Goal: Information Seeking & Learning: Learn about a topic

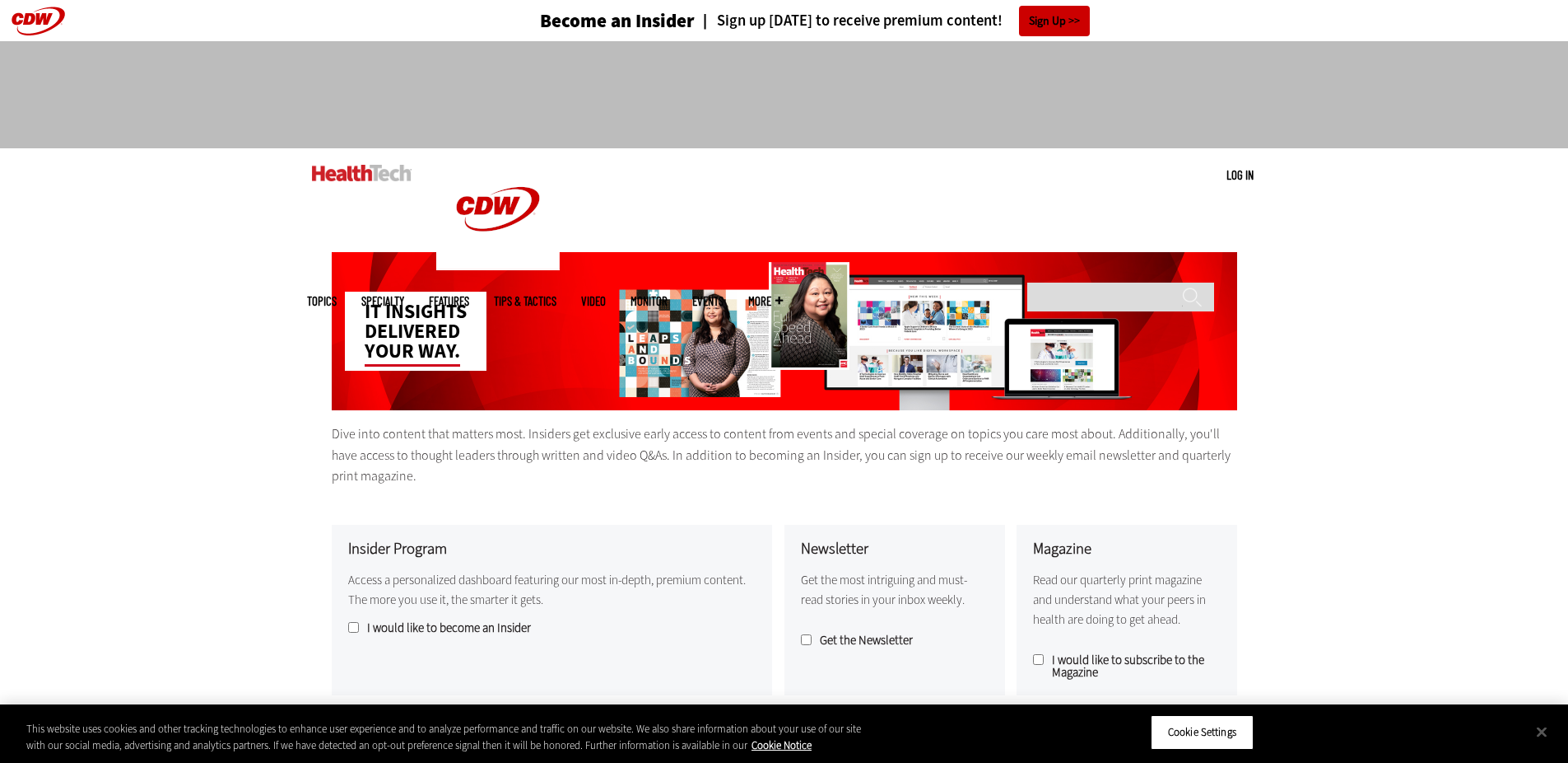
scroll to position [82, 0]
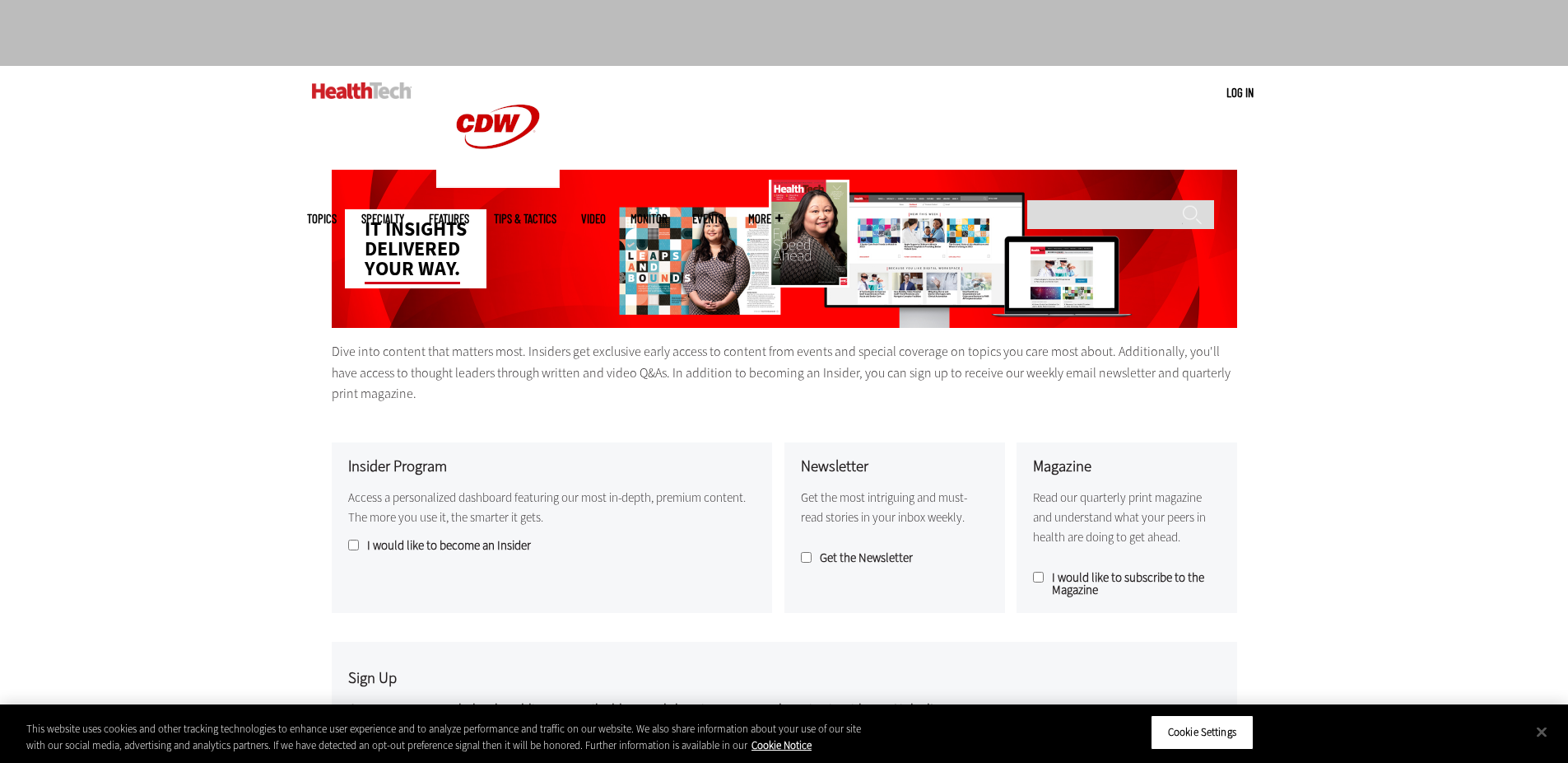
click at [411, 745] on div "This website uses cookies and other tracking technologies to enhance user exper…" at bounding box center [445, 737] width 837 height 32
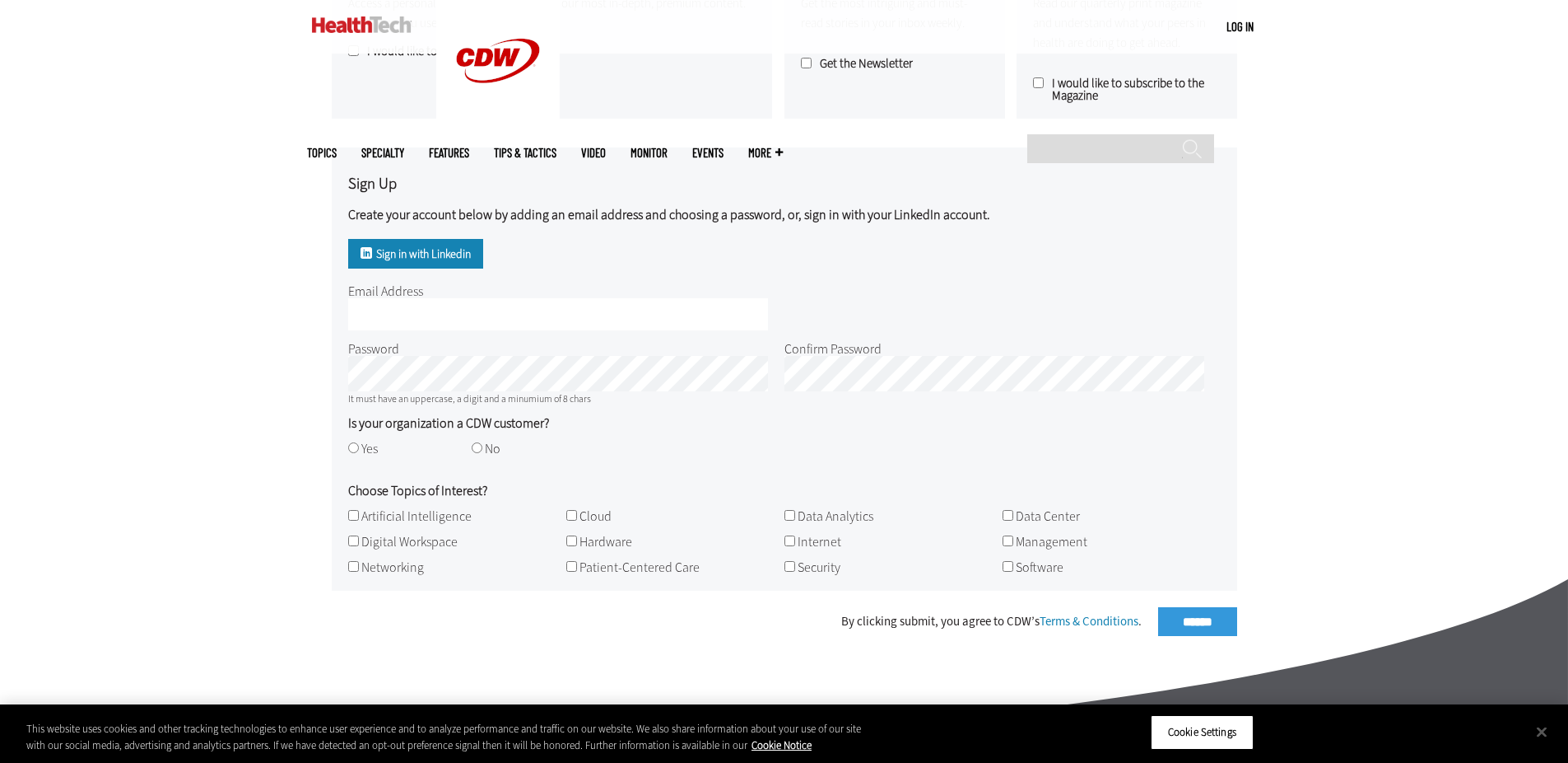
scroll to position [659, 0]
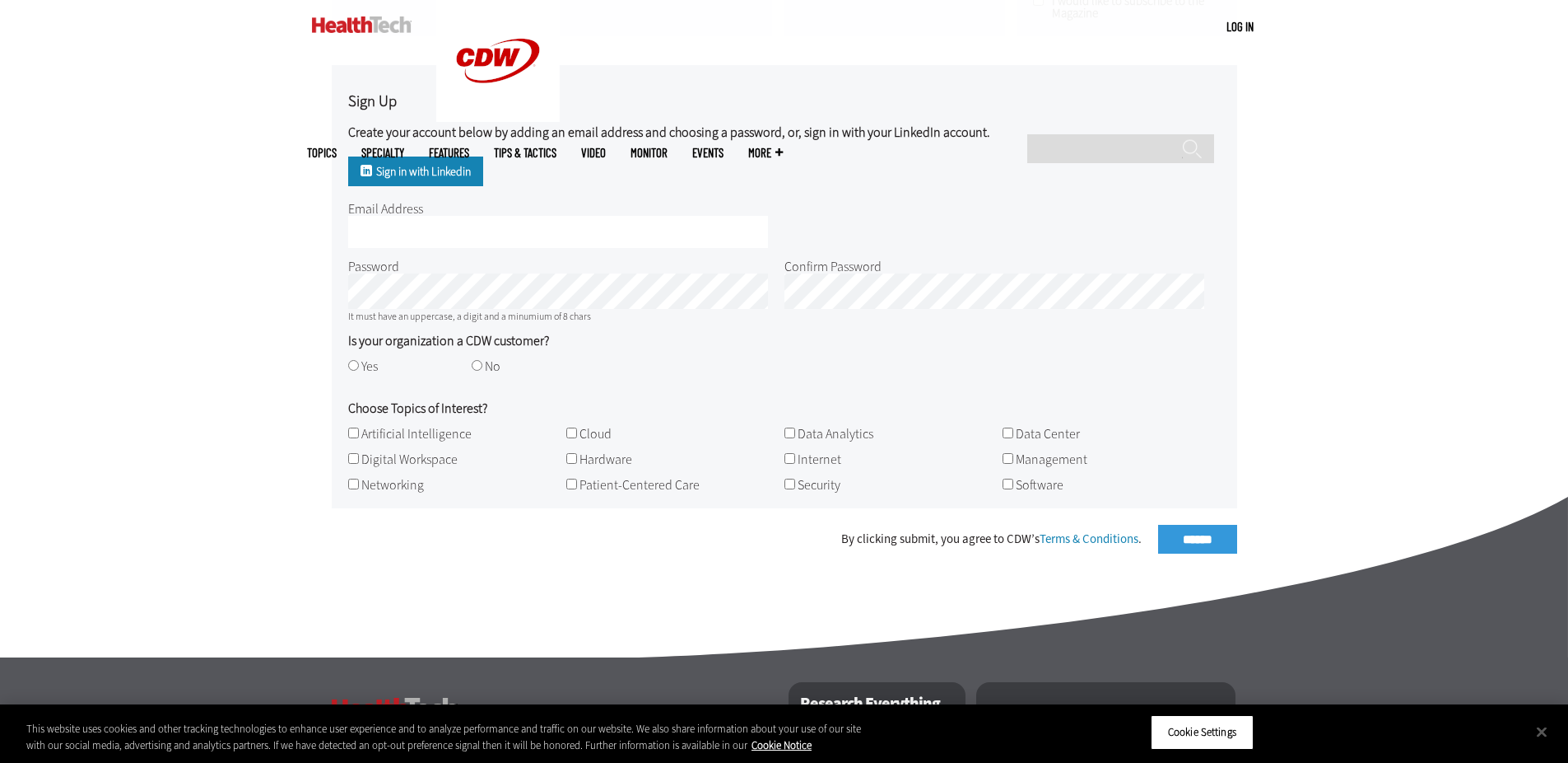
click at [469, 146] on link "Features" at bounding box center [449, 153] width 40 height 13
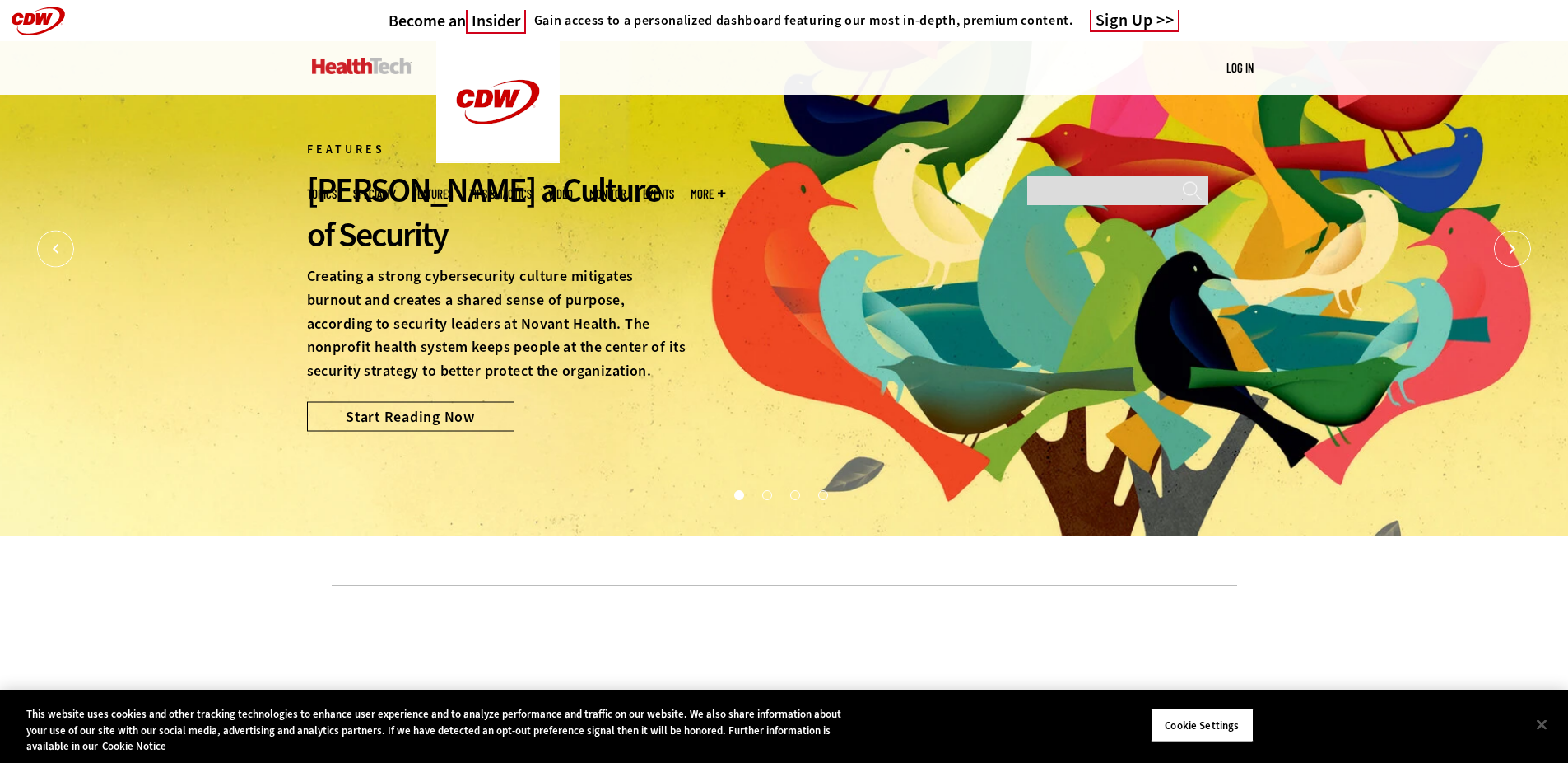
scroll to position [0, 7467]
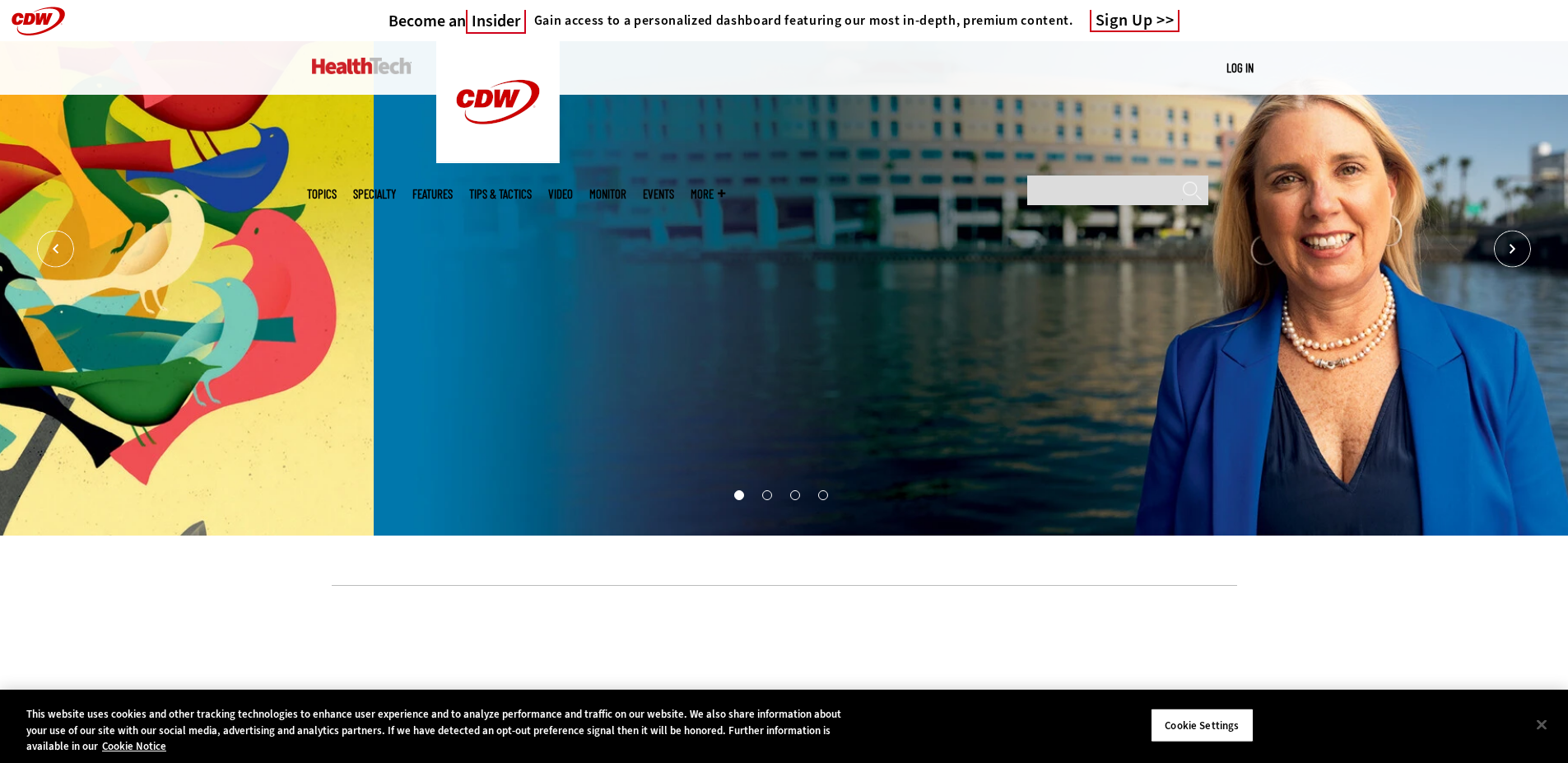
click at [781, 419] on link "Start Reading Now" at bounding box center [784, 416] width 207 height 29
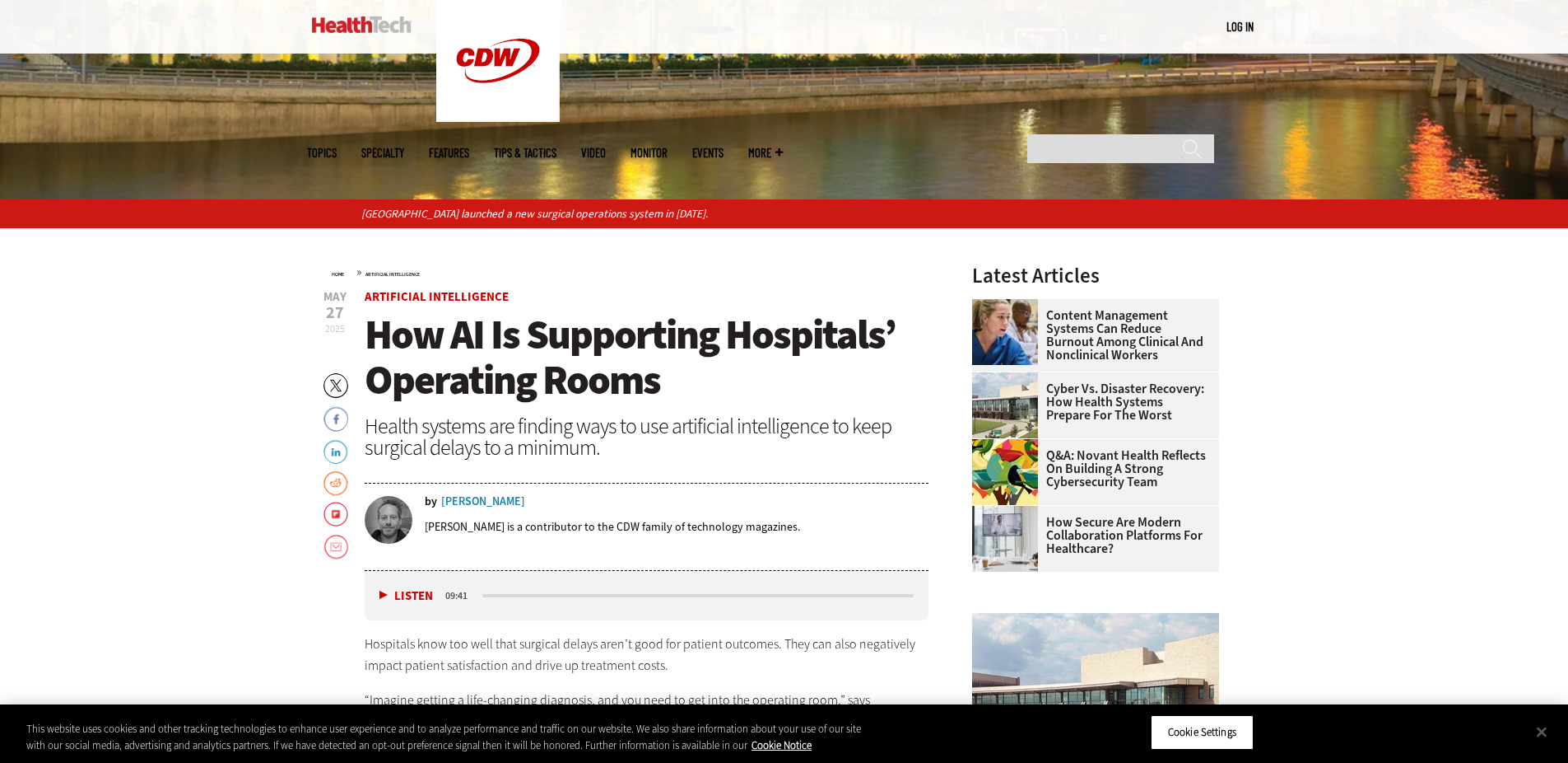
scroll to position [330, 0]
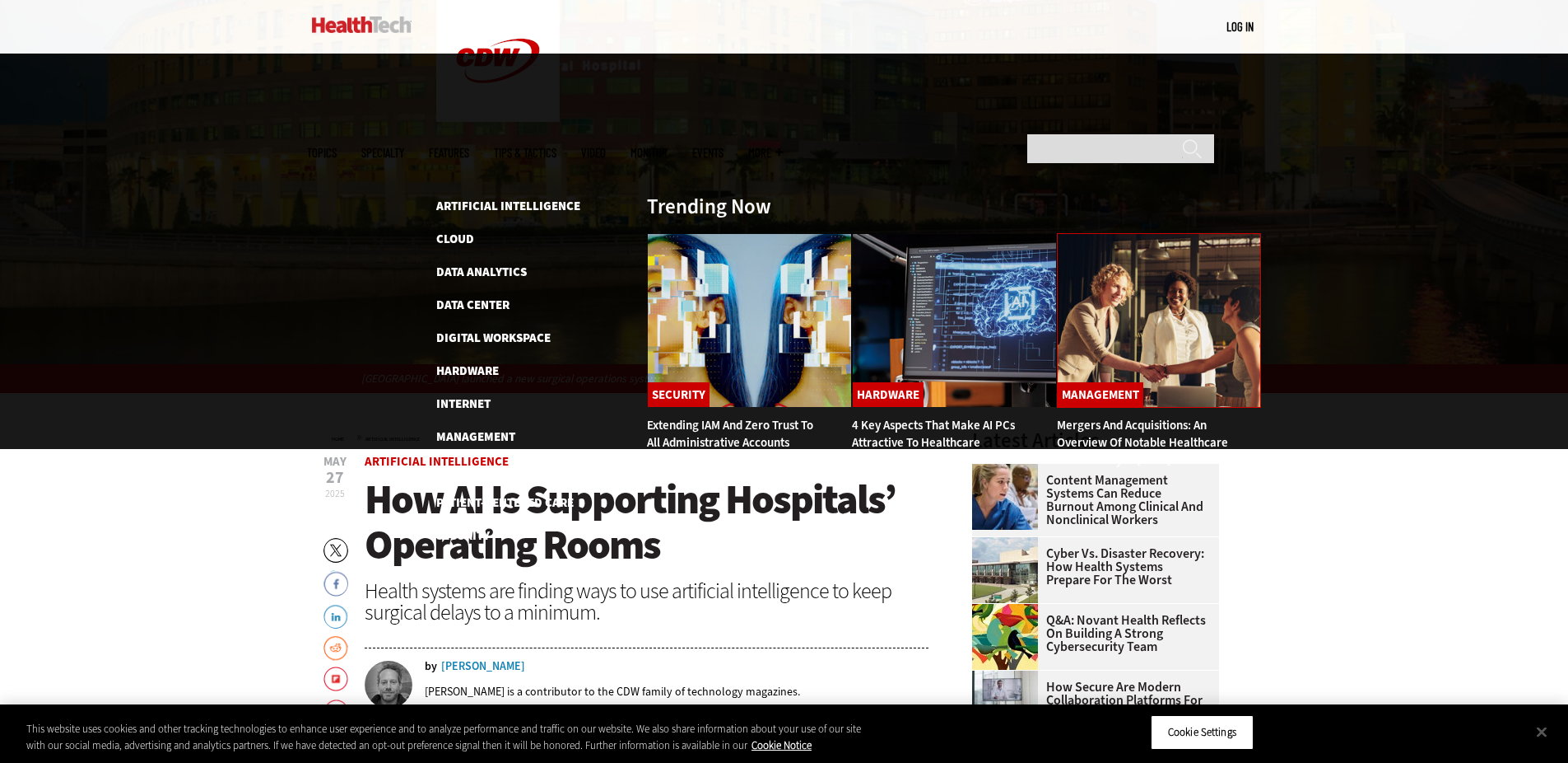
click at [686, 382] on link "Security" at bounding box center [679, 394] width 62 height 25
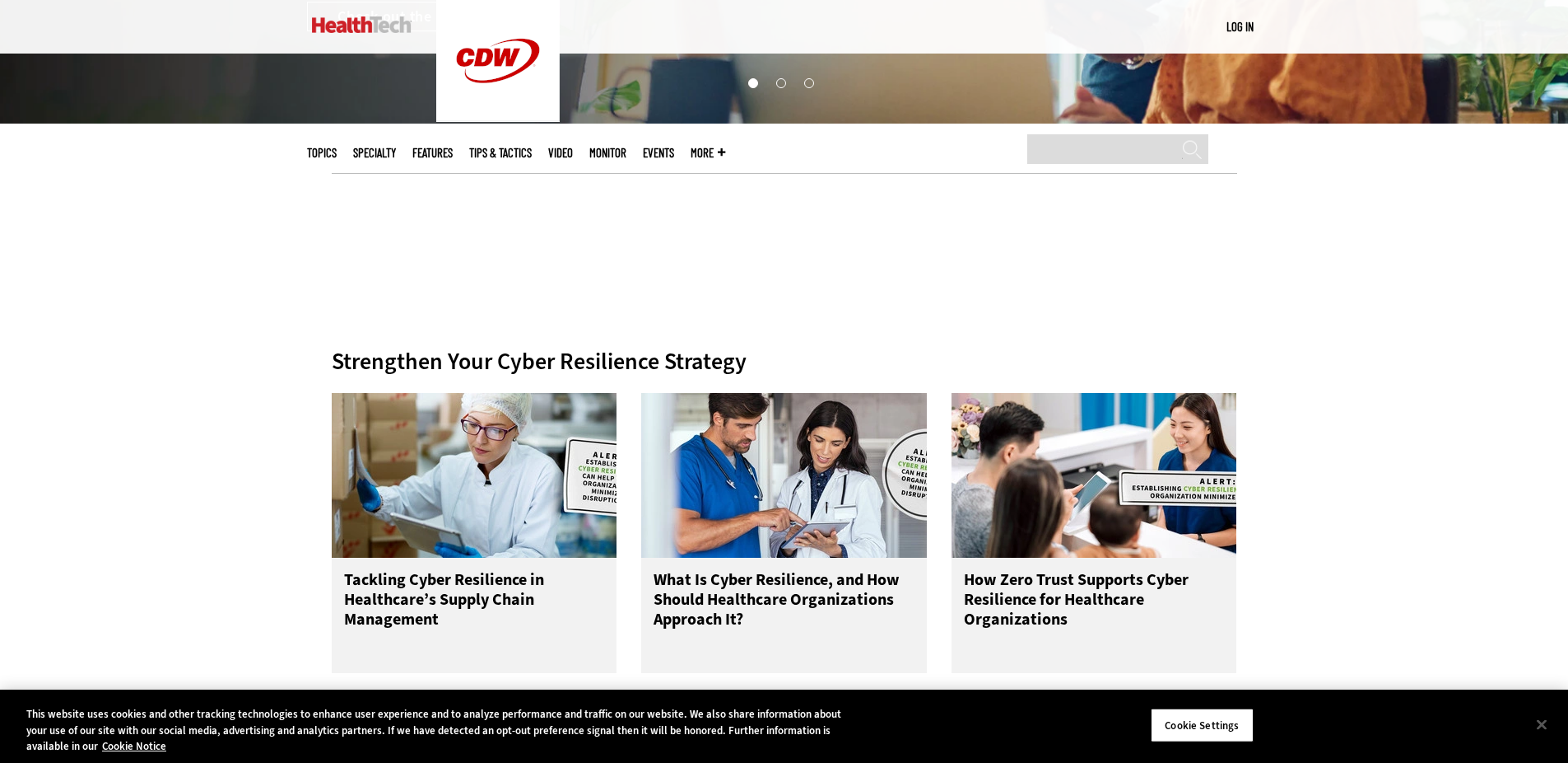
click at [411, 10] on link at bounding box center [362, 25] width 100 height 49
